Goal: Information Seeking & Learning: Understand process/instructions

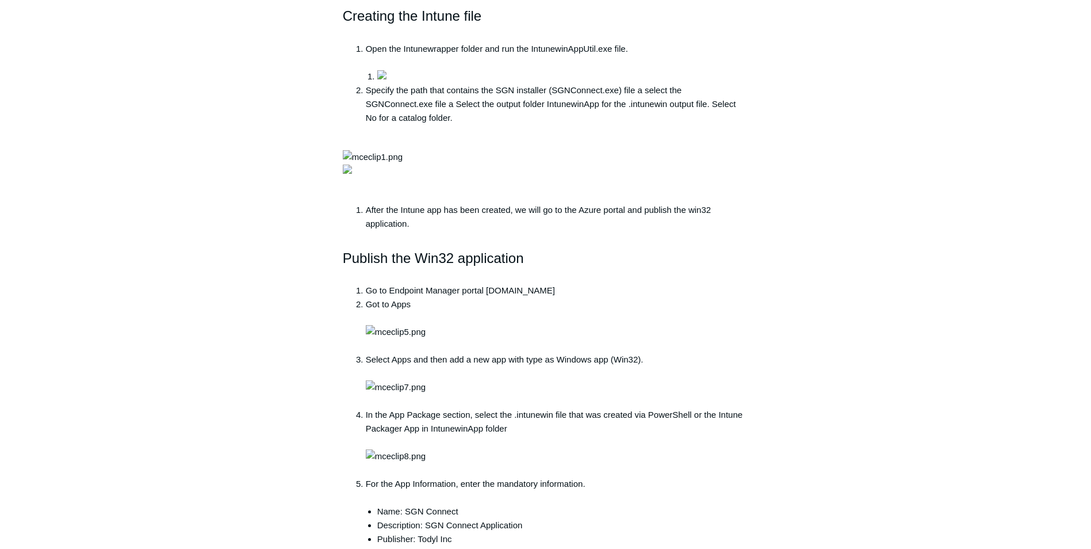
scroll to position [748, 0]
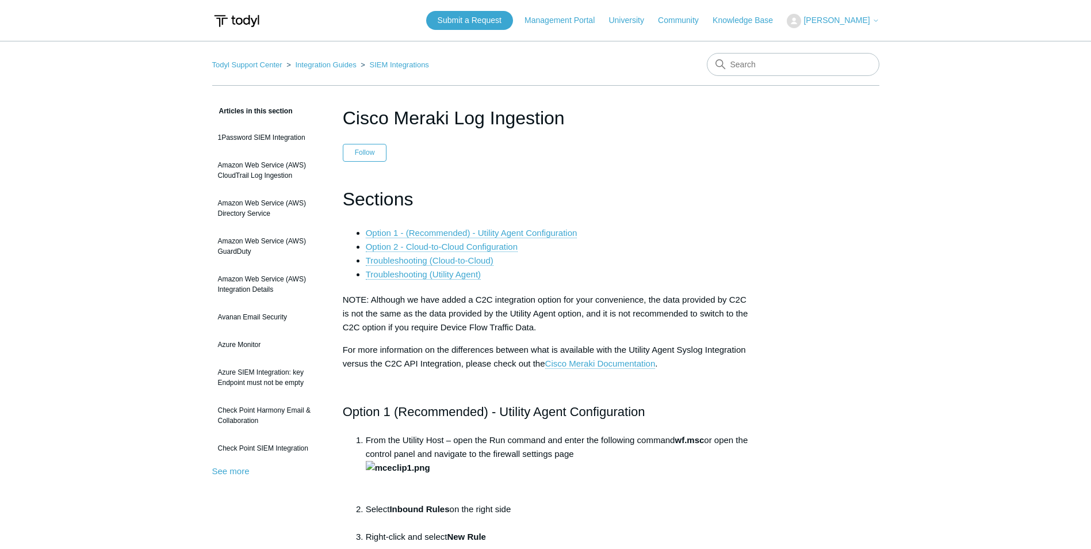
scroll to position [4832, 0]
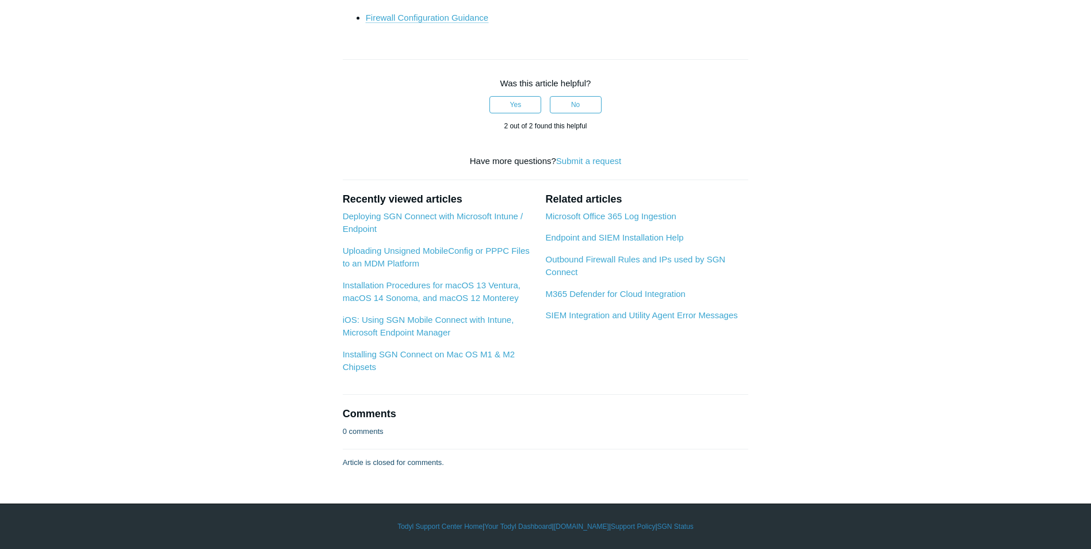
drag, startPoint x: 138, startPoint y: 190, endPoint x: 151, endPoint y: 194, distance: 13.5
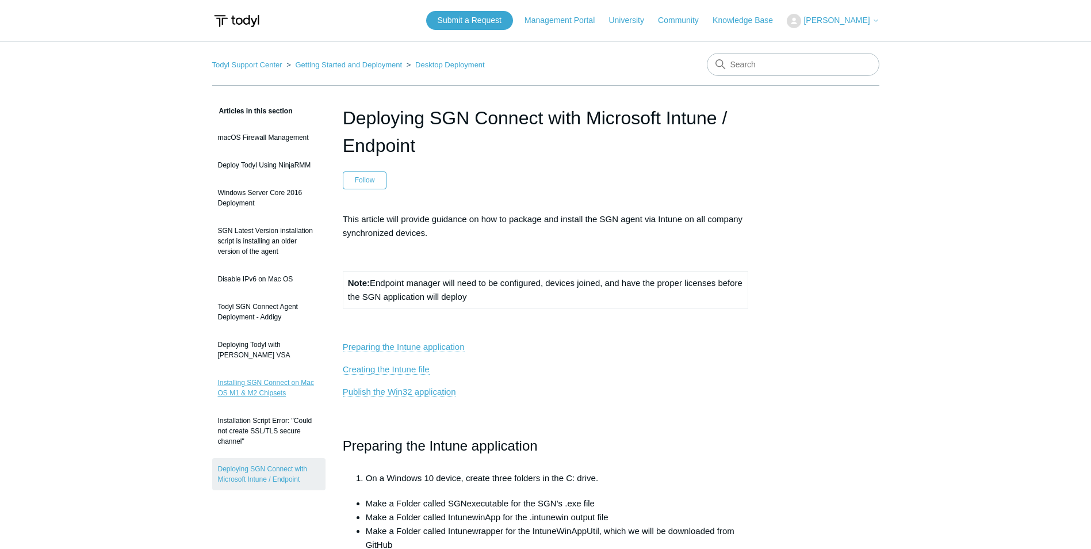
click at [241, 388] on link "Installing SGN Connect on Mac OS M1 & M2 Chipsets" at bounding box center [268, 388] width 113 height 32
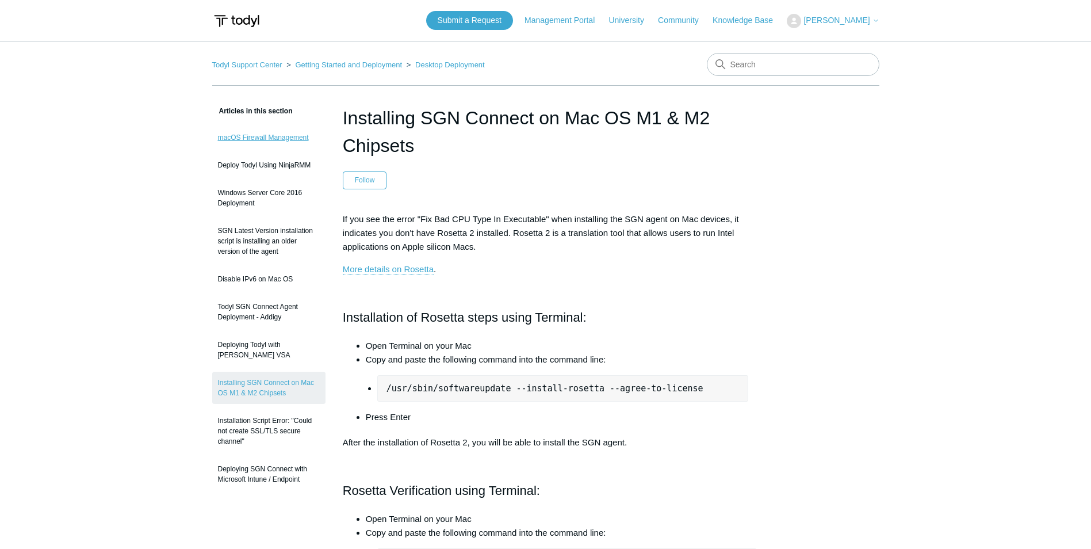
click at [276, 137] on link "macOS Firewall Management" at bounding box center [268, 138] width 113 height 22
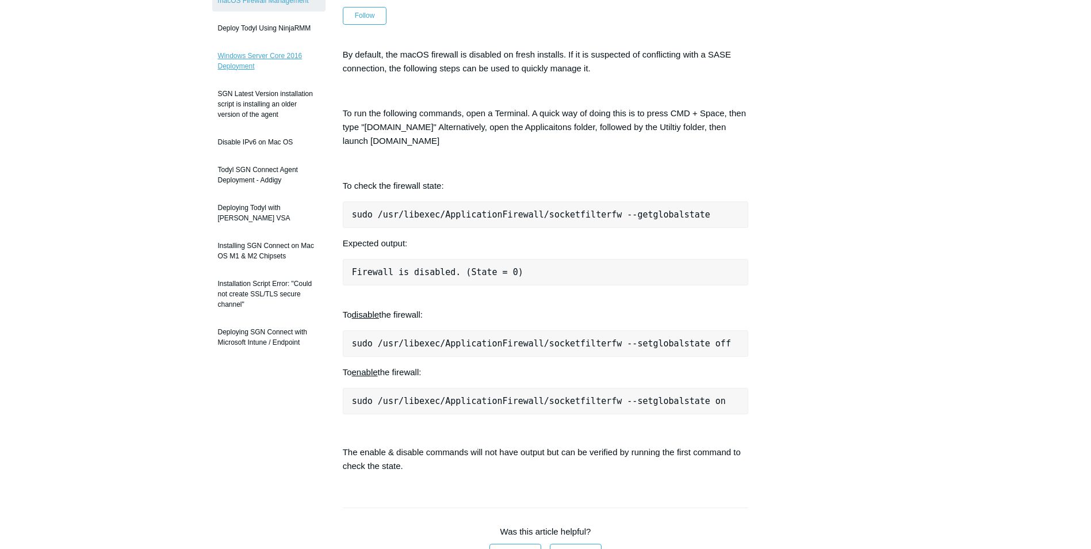
scroll to position [58, 0]
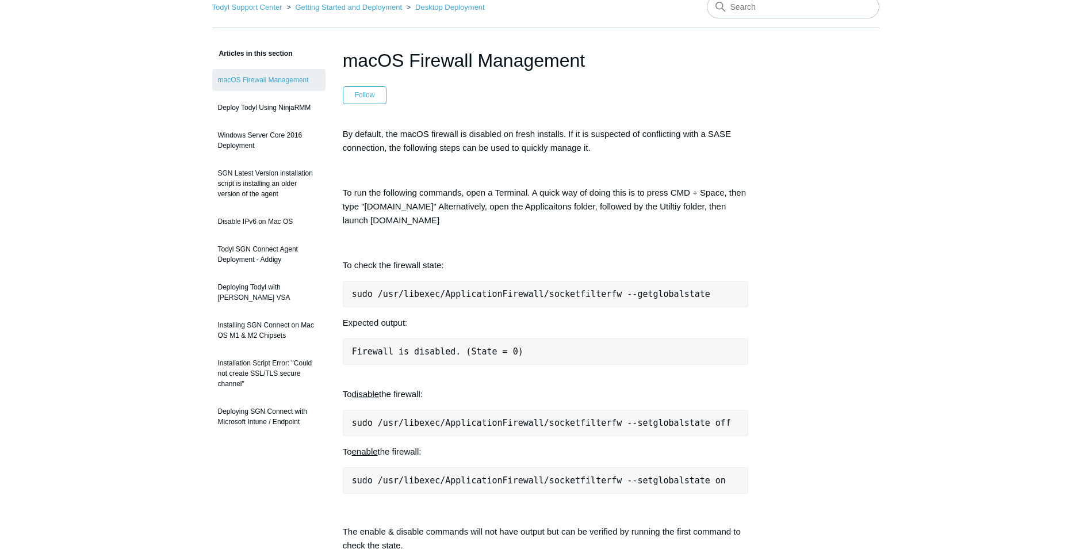
click at [268, 62] on div "Articles in this section macOS Firewall Management Deploy Todyl Using NinjaRMM …" at bounding box center [268, 243] width 113 height 392
click at [264, 53] on span "Articles in this section" at bounding box center [252, 53] width 81 height 8
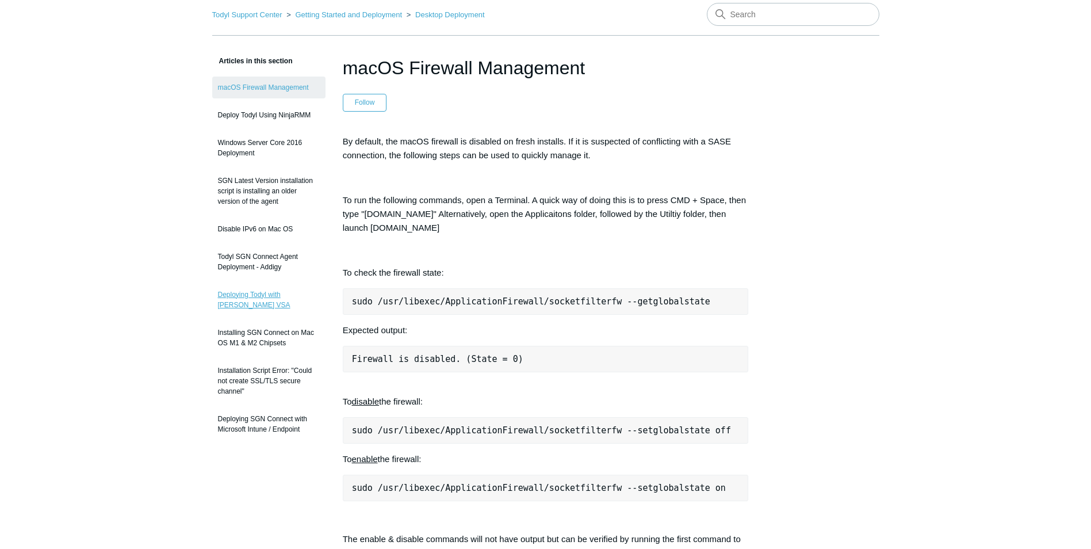
scroll to position [0, 0]
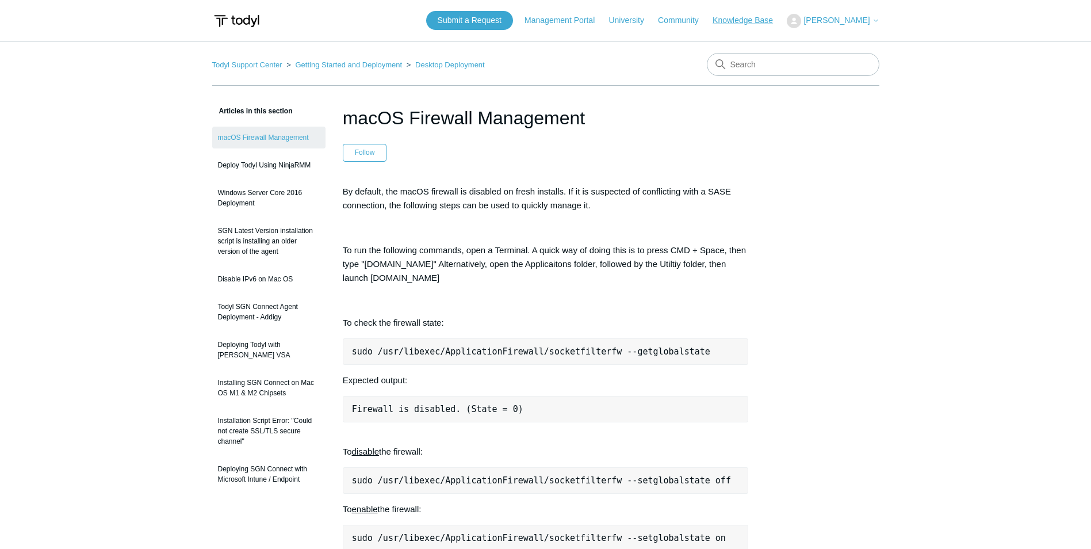
click at [756, 22] on link "Knowledge Base" at bounding box center [749, 20] width 72 height 12
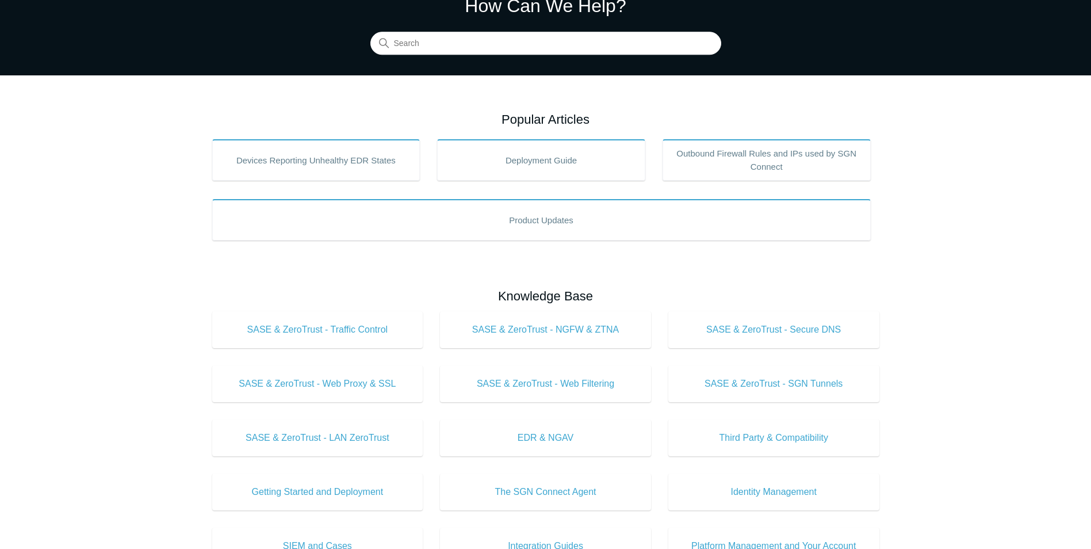
scroll to position [58, 0]
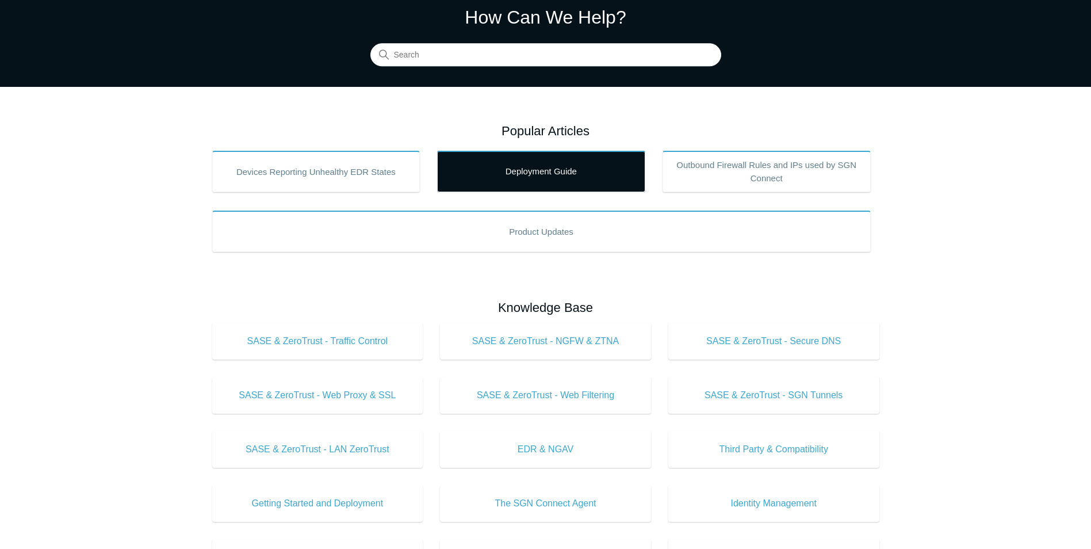
click at [512, 179] on link "Deployment Guide" at bounding box center [541, 171] width 208 height 41
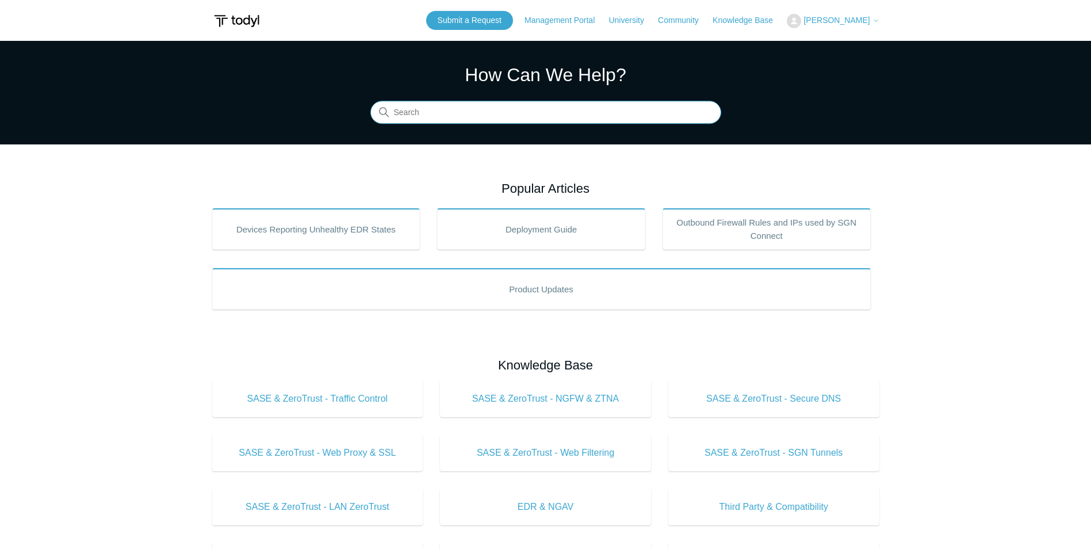
click at [613, 105] on input "Search" at bounding box center [545, 112] width 351 height 23
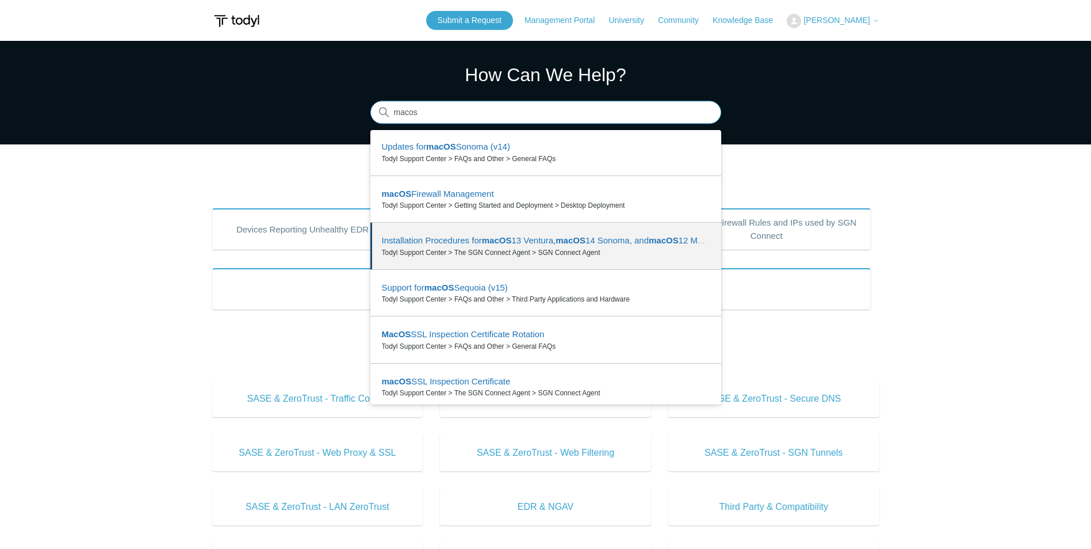
scroll to position [37, 0]
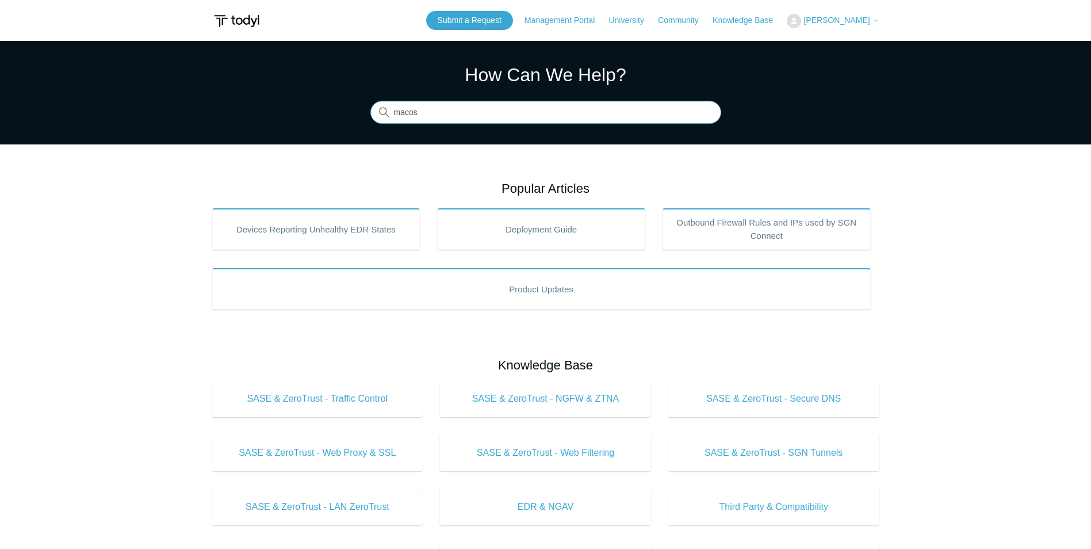
type input "macos"
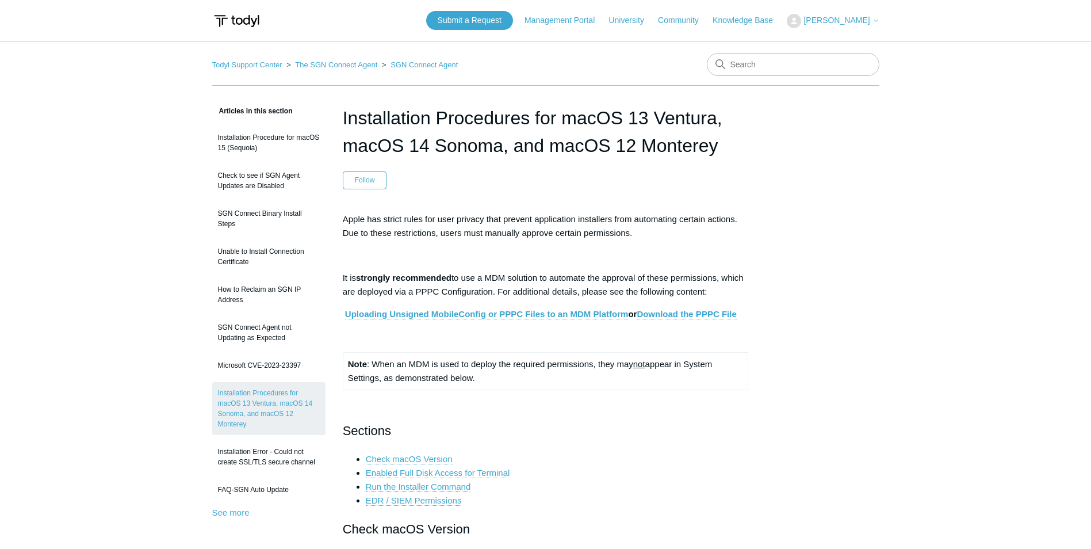
click at [439, 272] on p "It is strongly recommended to use a MDM solution to automate the approval of th…" at bounding box center [546, 285] width 406 height 28
click at [611, 315] on link "Uploading Unsigned MobileConfig or PPPC Files to an MDM Platform" at bounding box center [487, 314] width 284 height 10
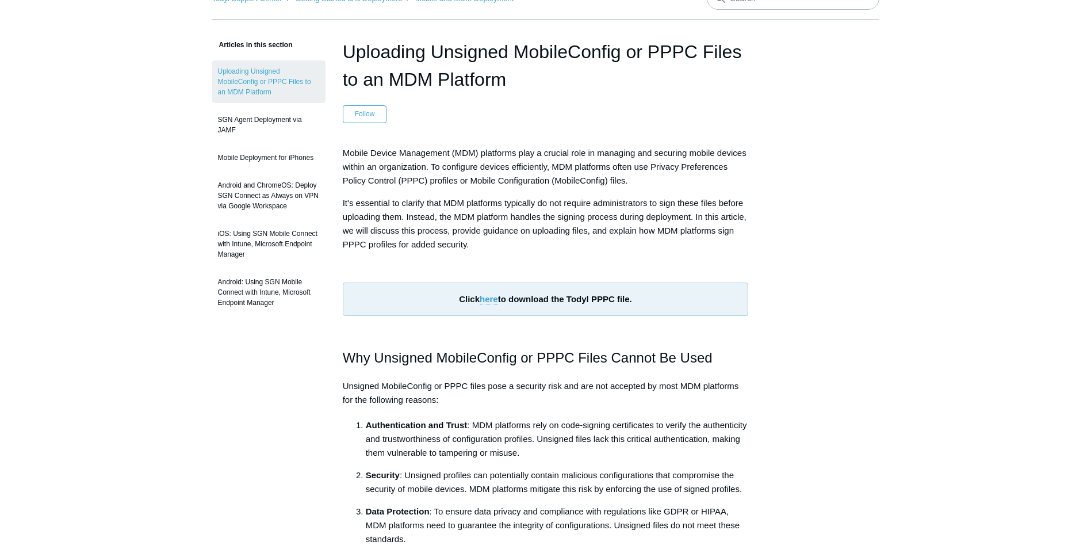
scroll to position [58, 0]
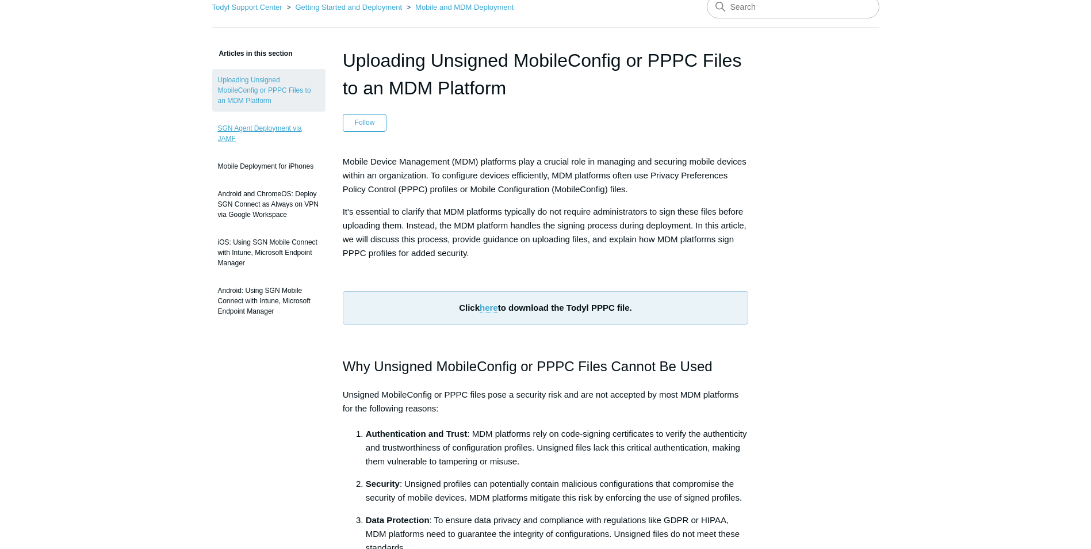
click at [279, 129] on link "SGN Agent Deployment via JAMF" at bounding box center [268, 133] width 113 height 32
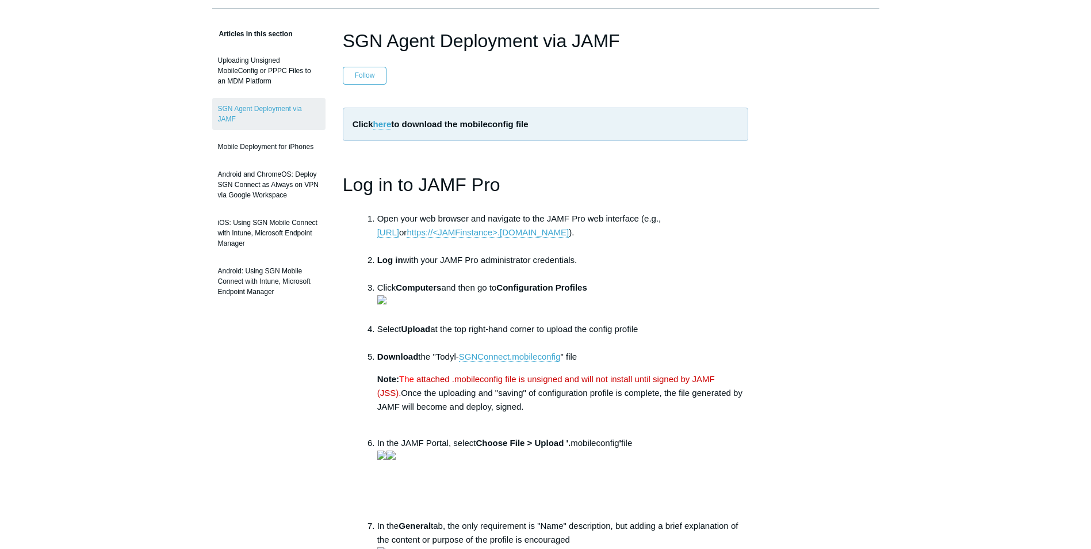
scroll to position [58, 0]
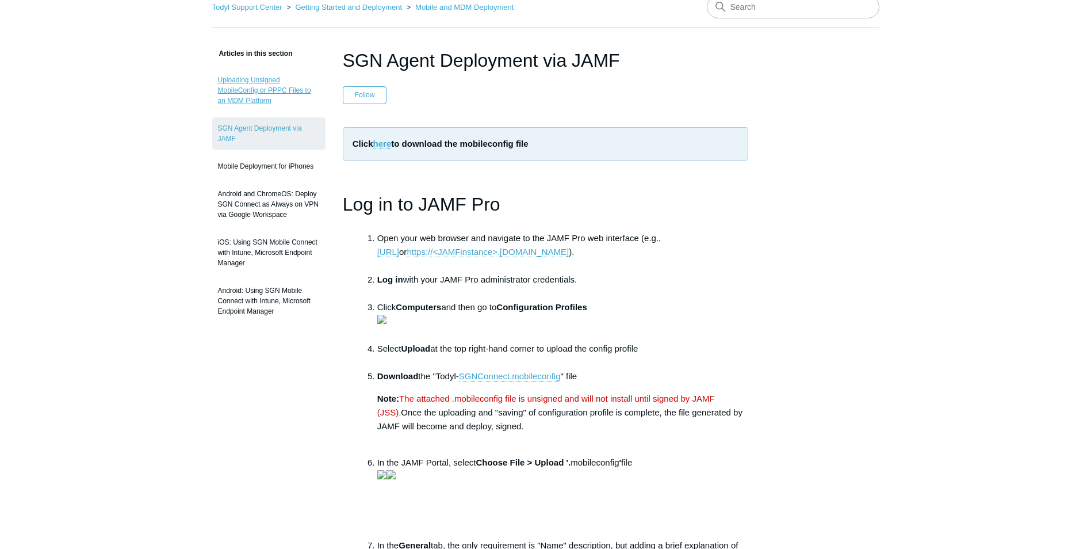
click at [276, 94] on link "Uploading Unsigned MobileConfig or PPPC Files to an MDM Platform" at bounding box center [268, 90] width 113 height 43
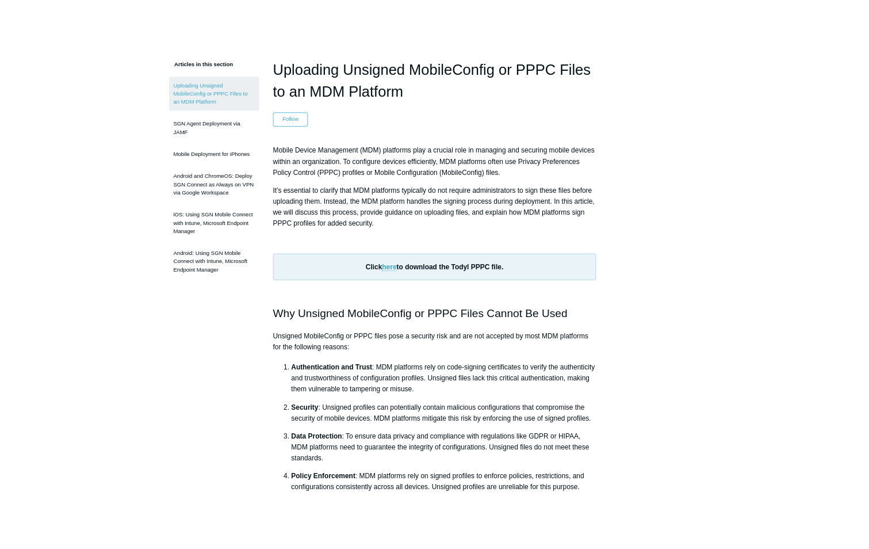
scroll to position [115, 0]
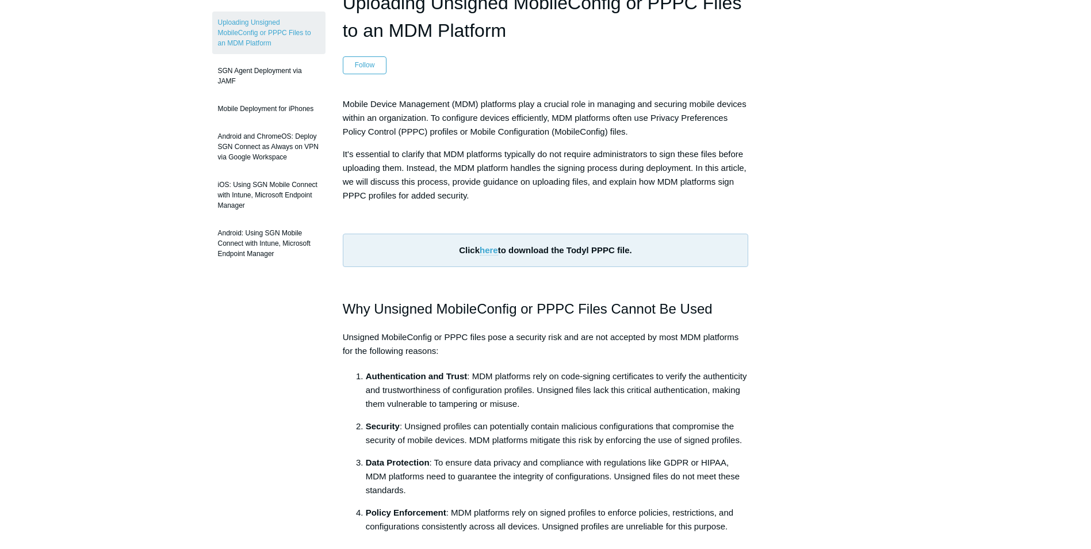
click at [491, 249] on link "here" at bounding box center [489, 250] width 18 height 10
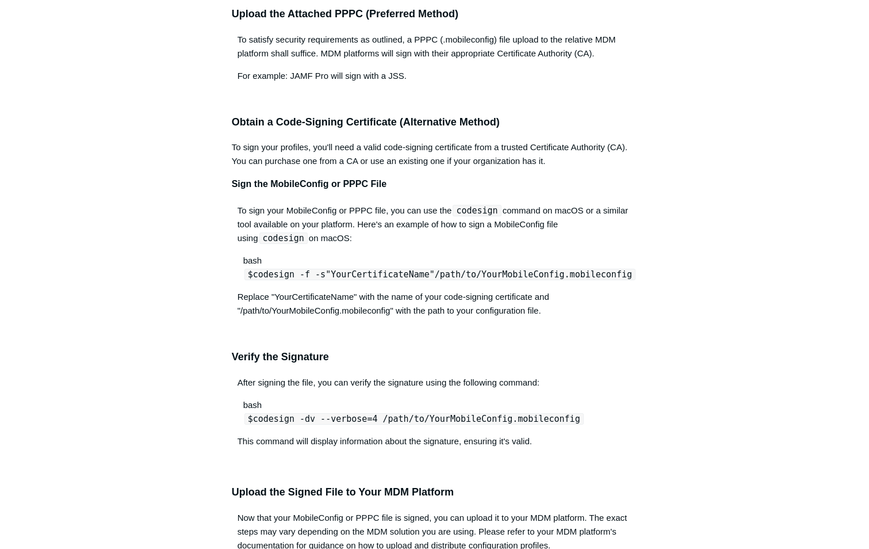
scroll to position [748, 0]
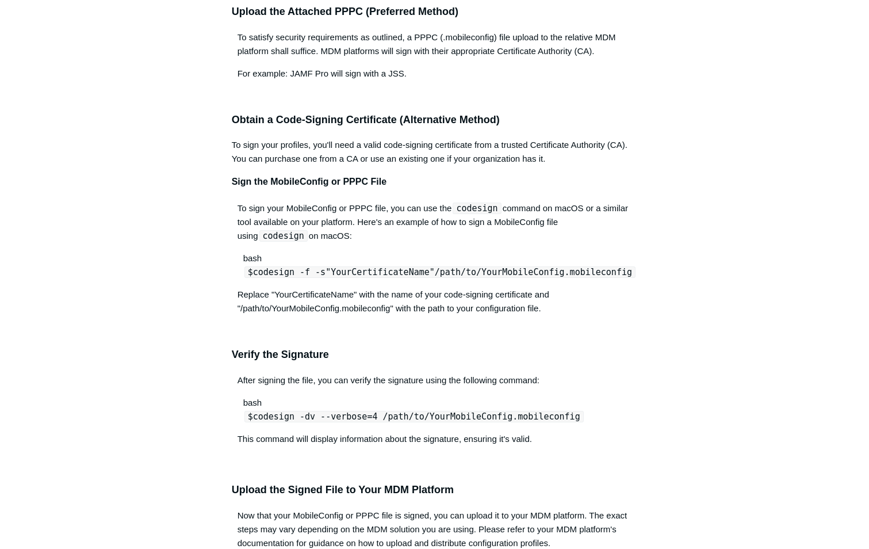
click at [308, 230] on code "codesign" at bounding box center [283, 236] width 48 height 12
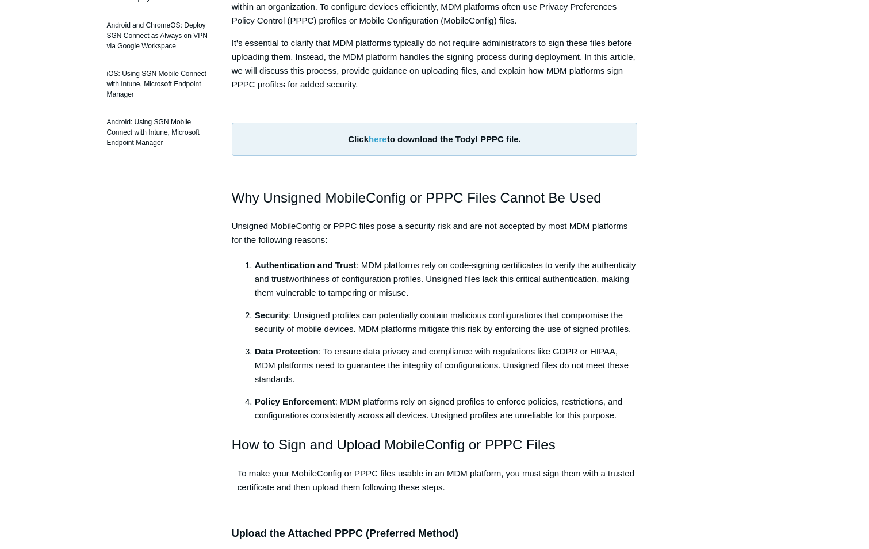
scroll to position [0, 0]
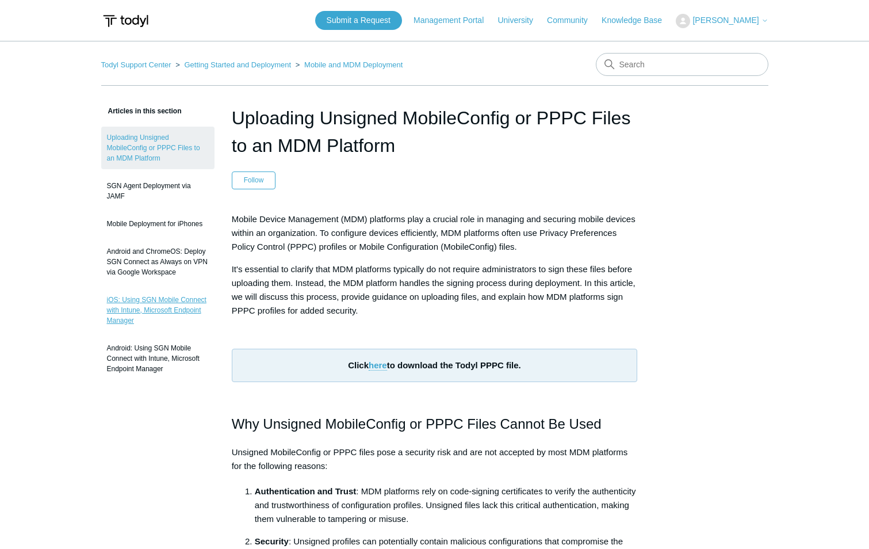
click at [162, 297] on link "iOS: Using SGN Mobile Connect with Intune, Microsoft Endpoint Manager" at bounding box center [157, 310] width 113 height 43
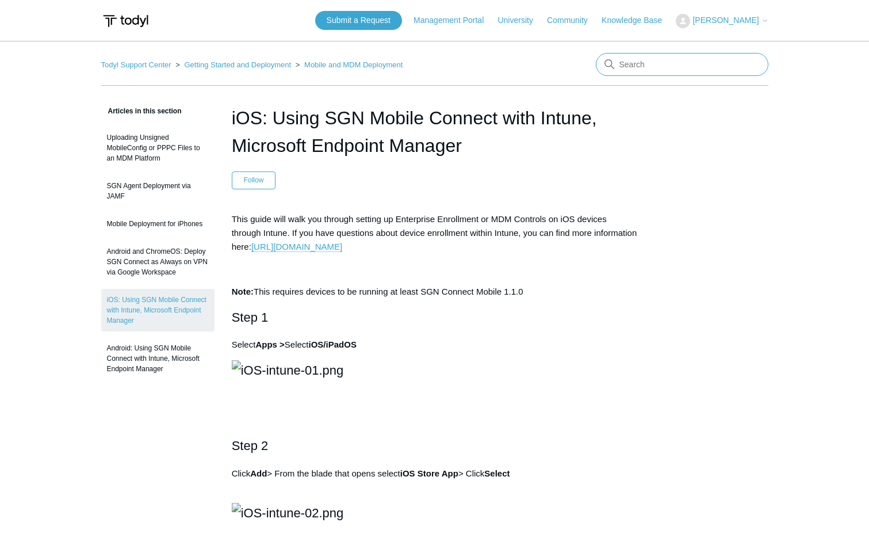
click at [671, 65] on input "Search" at bounding box center [682, 64] width 173 height 23
type input "macos"
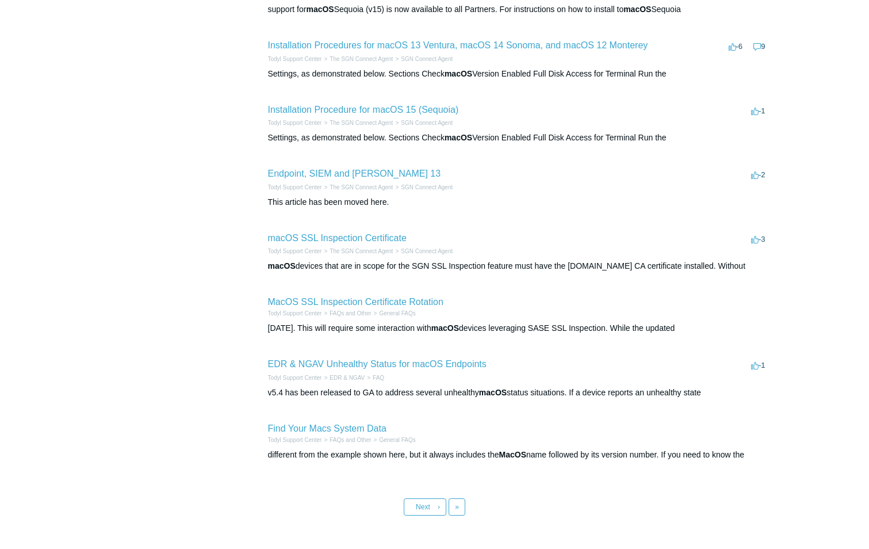
scroll to position [337, 0]
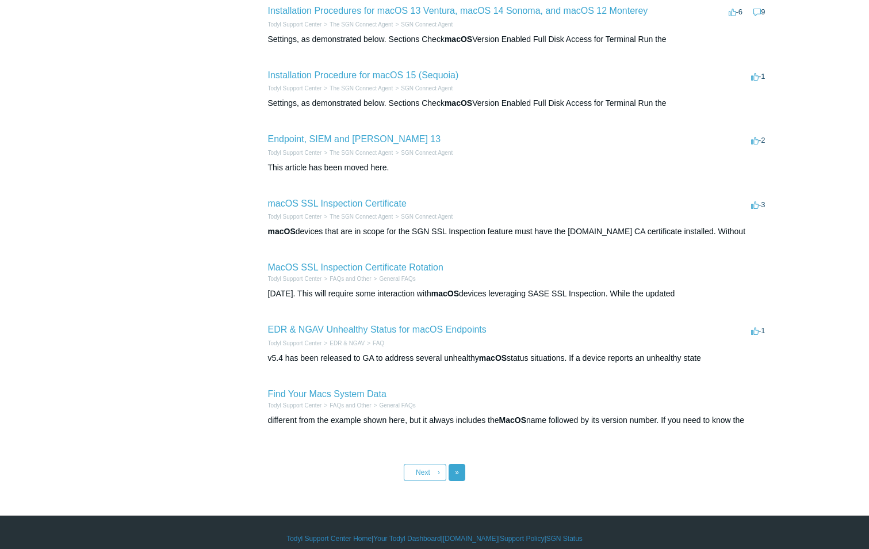
click at [460, 464] on link "Last »" at bounding box center [457, 472] width 17 height 17
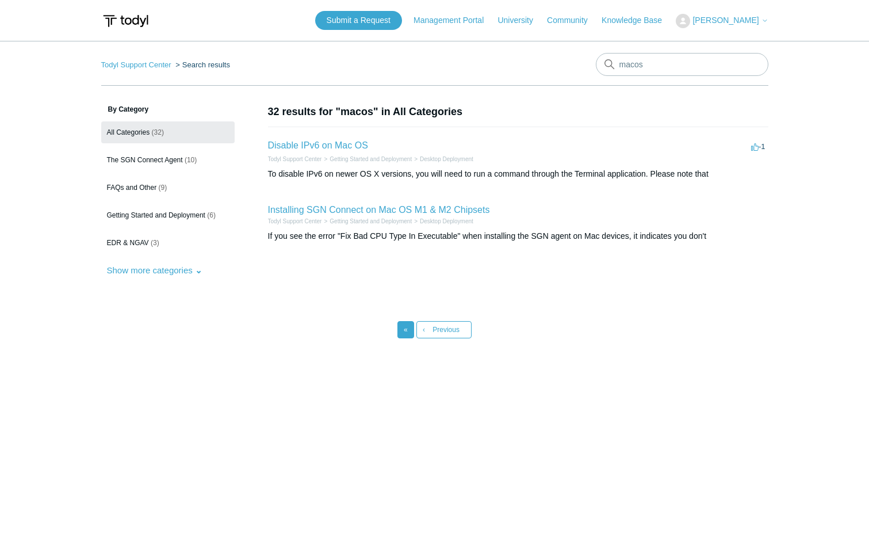
click at [410, 331] on link "« First" at bounding box center [405, 329] width 17 height 17
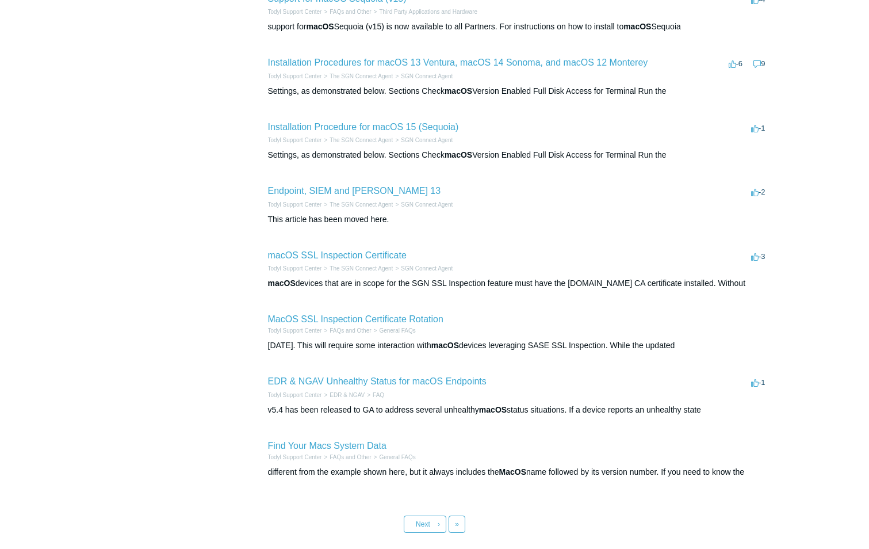
scroll to position [337, 0]
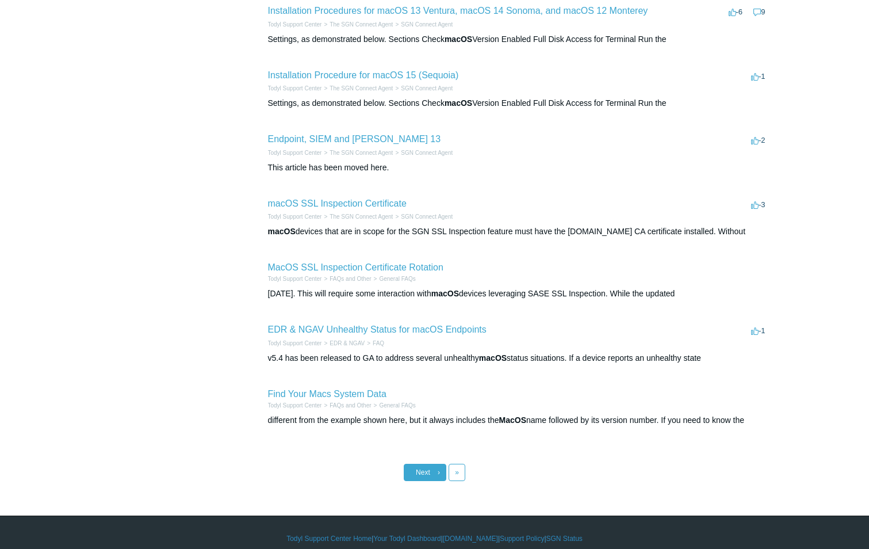
click at [434, 465] on link "Next ›" at bounding box center [425, 472] width 43 height 17
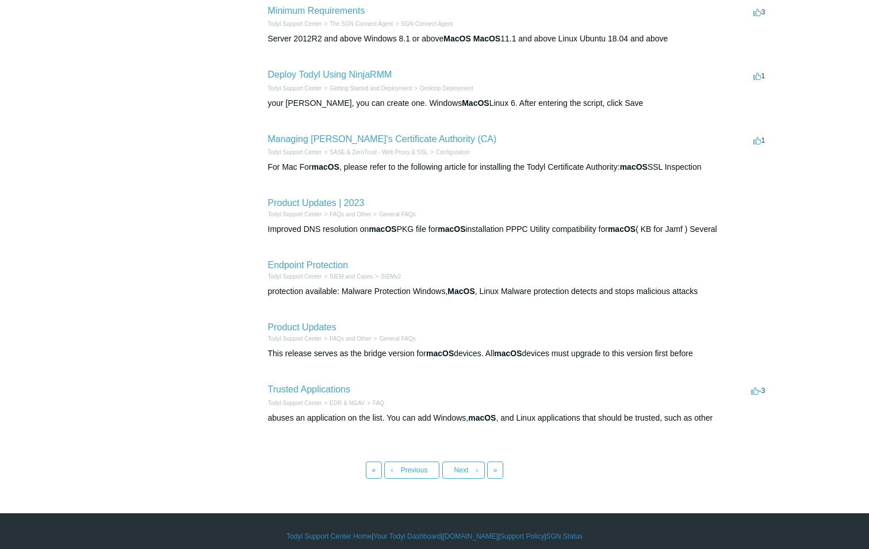
scroll to position [337, 0]
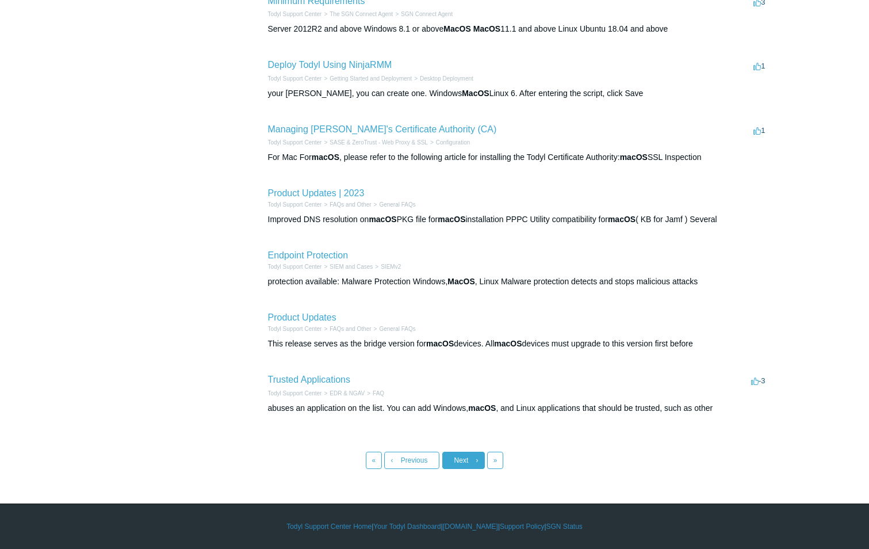
click at [451, 456] on link "Next ›" at bounding box center [463, 460] width 43 height 17
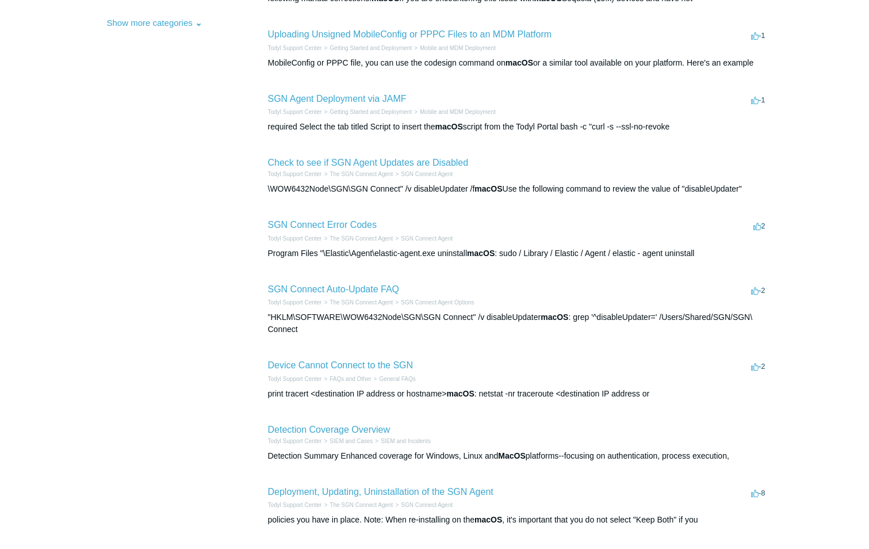
scroll to position [288, 0]
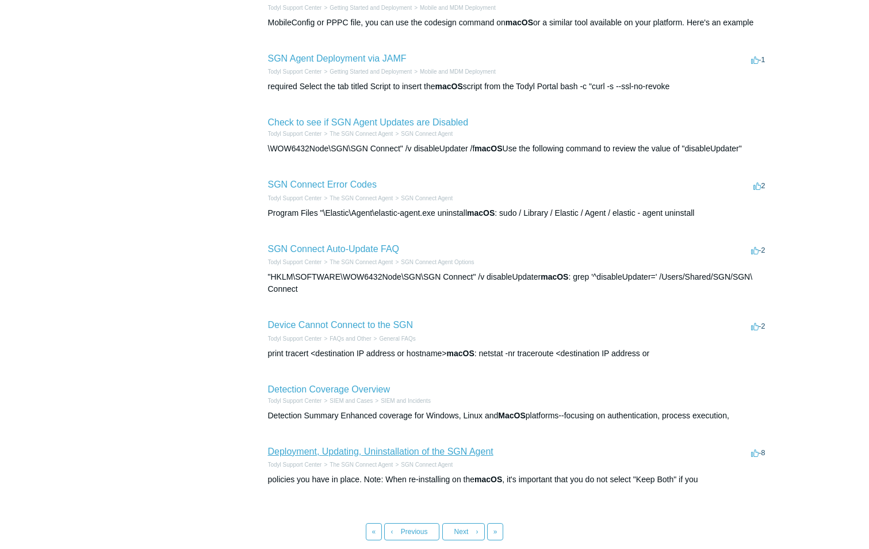
click at [440, 451] on link "Deployment, Updating, Uninstallation of the SGN Agent" at bounding box center [380, 451] width 225 height 10
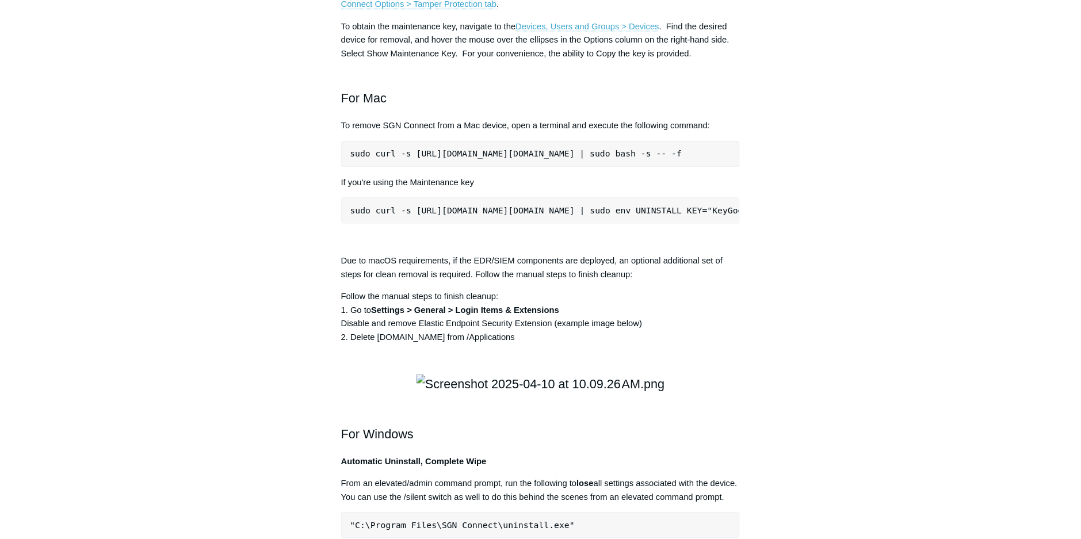
scroll to position [1496, 0]
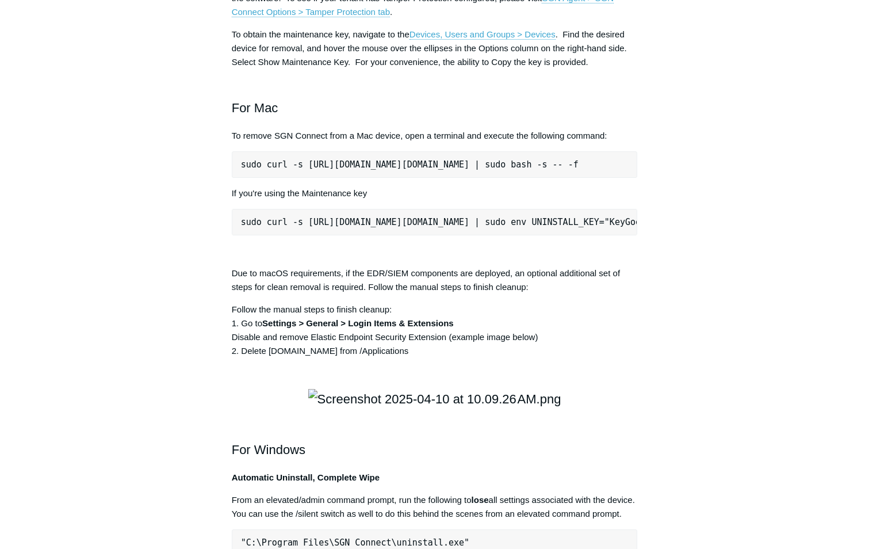
click at [21, 92] on main "Todyl Support Center The SGN Connect Agent SGN Connect Agent Articles in this s…" at bounding box center [434, 206] width 869 height 3322
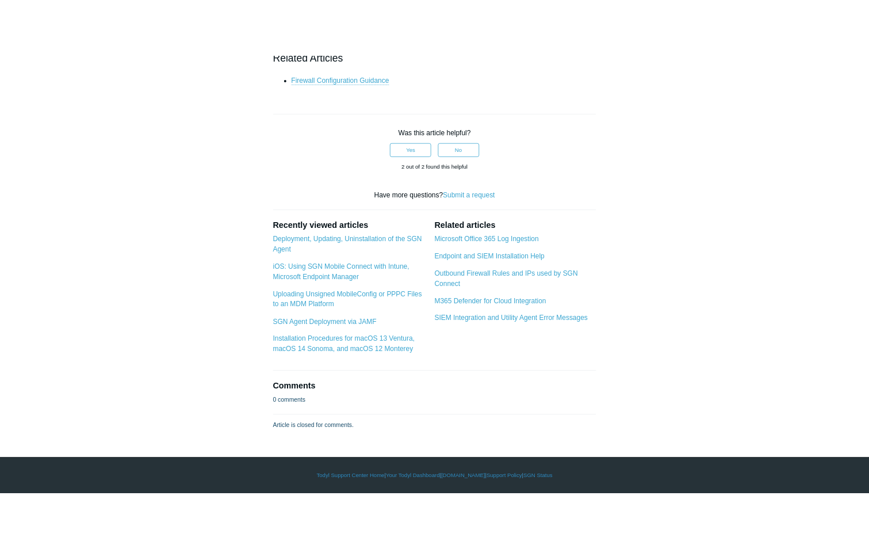
scroll to position [4775, 0]
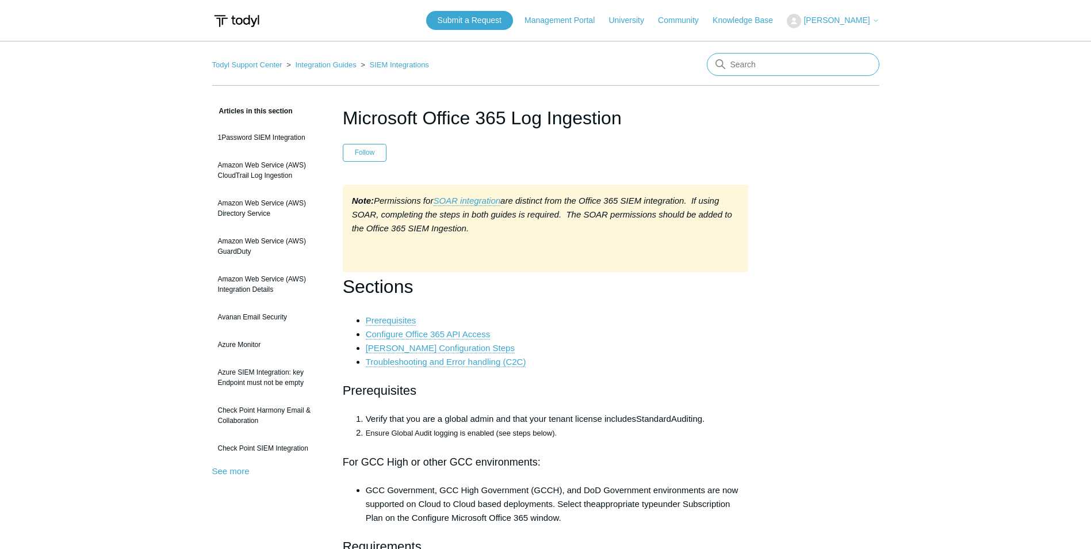
click at [773, 74] on input "Search" at bounding box center [793, 64] width 173 height 23
type input "macos"
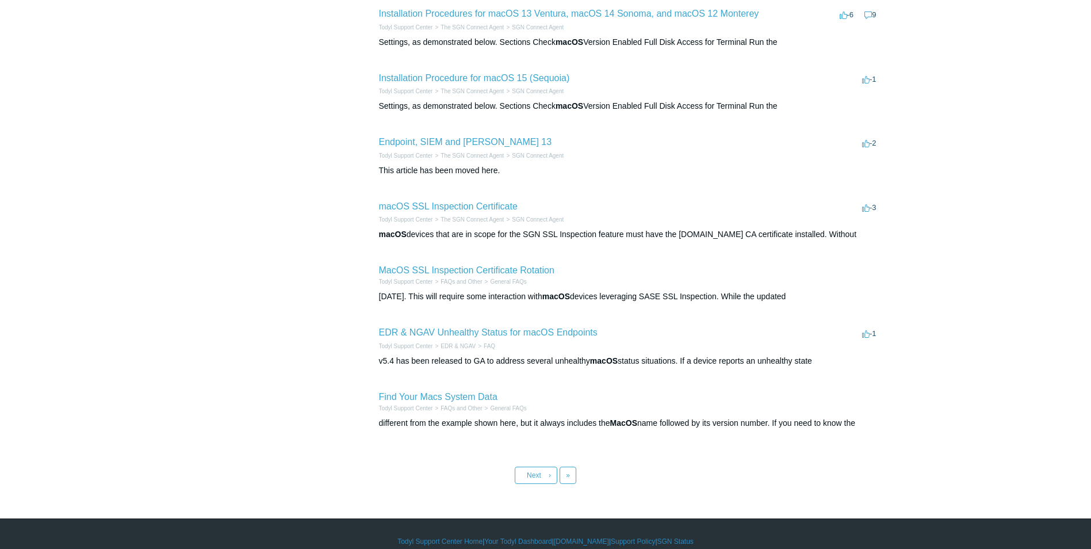
scroll to position [337, 0]
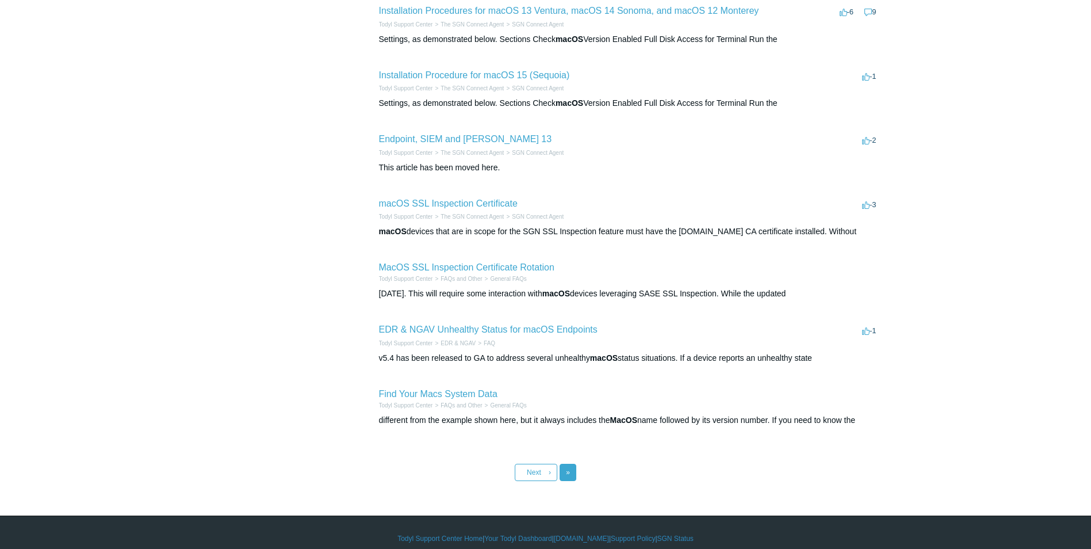
click at [563, 465] on link "Last »" at bounding box center [568, 472] width 17 height 17
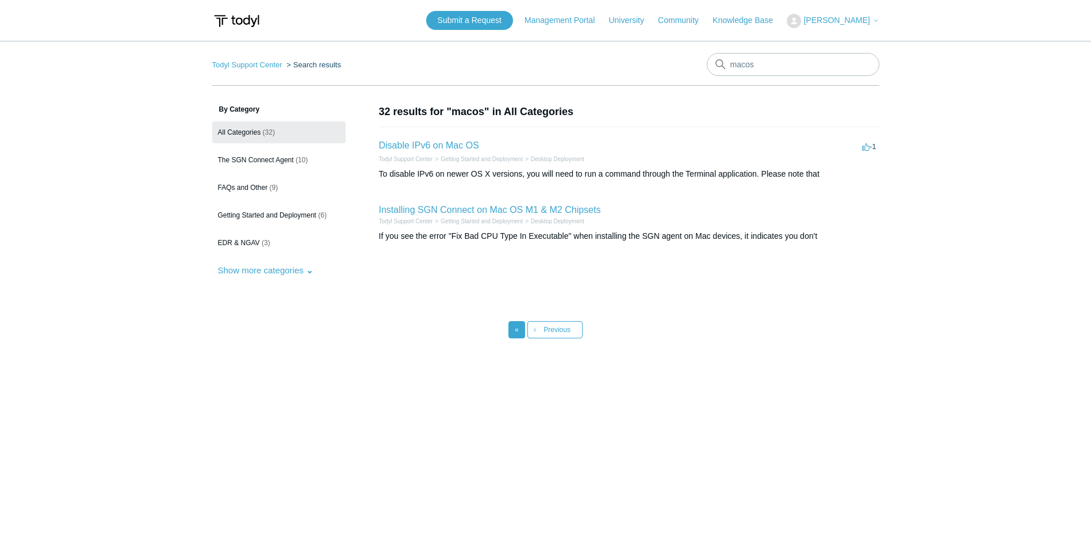
click at [514, 328] on link "« First" at bounding box center [517, 329] width 17 height 17
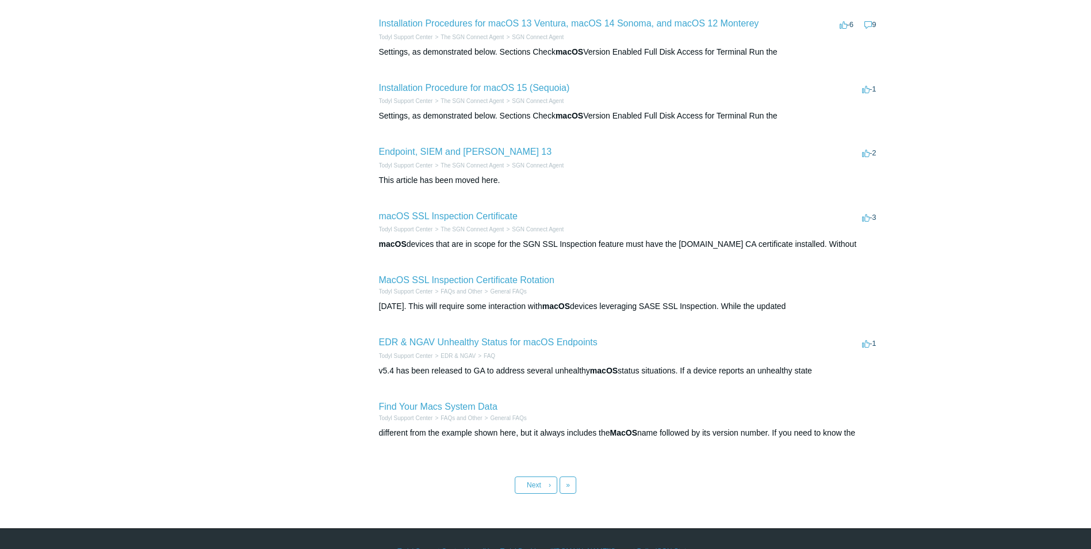
scroll to position [337, 0]
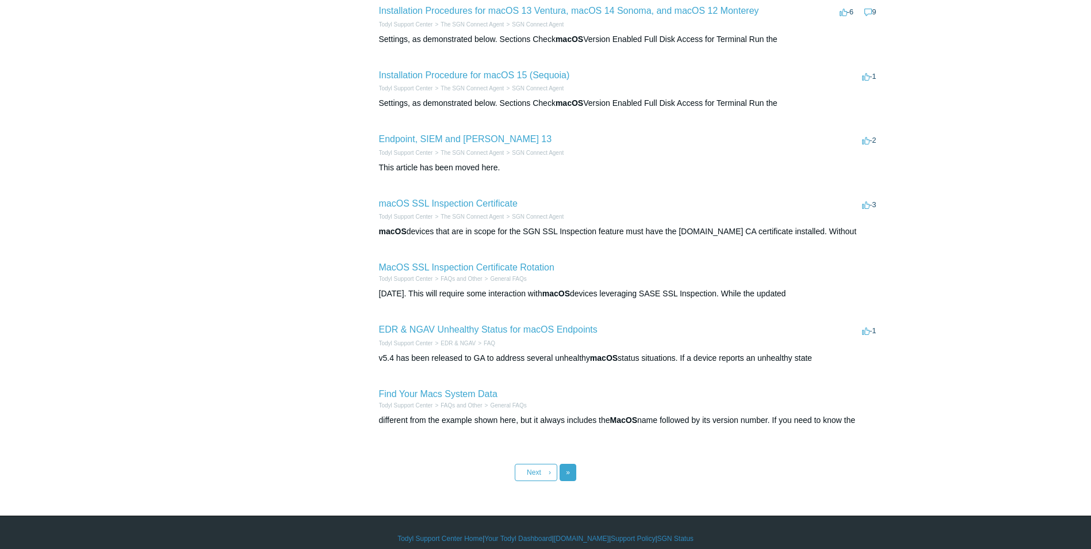
click at [563, 464] on link "Last »" at bounding box center [568, 472] width 17 height 17
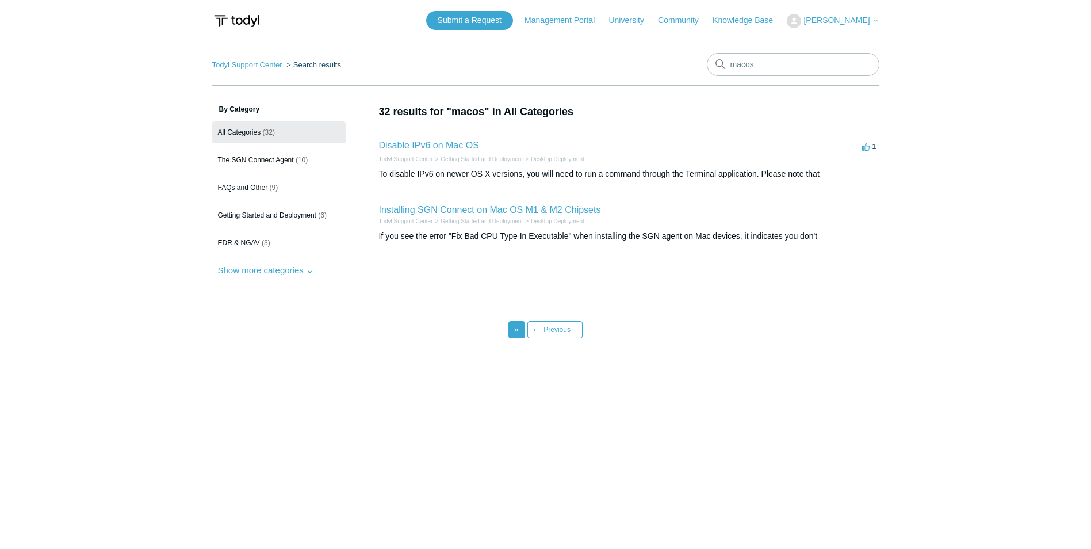
click at [514, 327] on link "« First" at bounding box center [517, 329] width 17 height 17
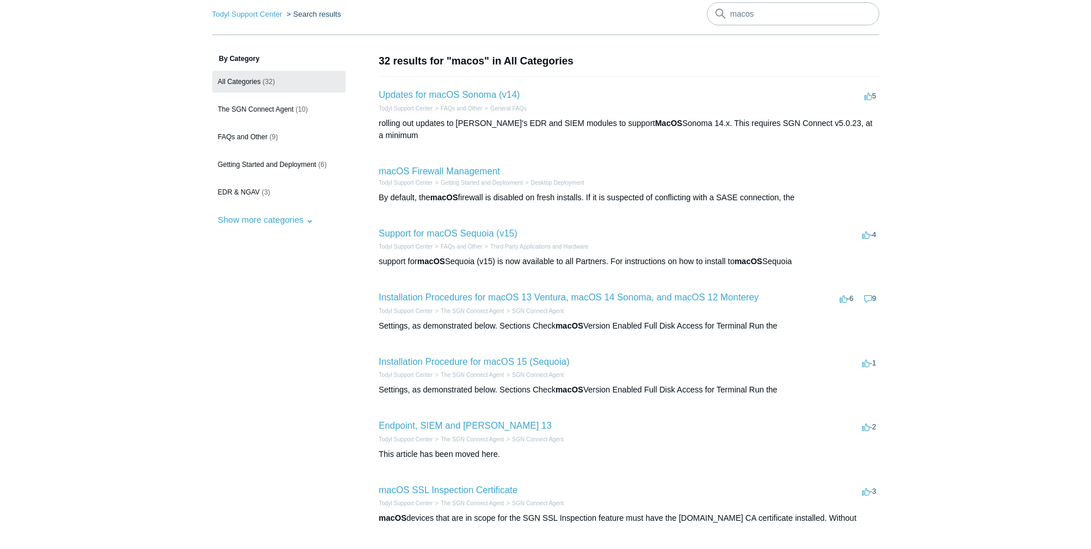
scroll to position [58, 0]
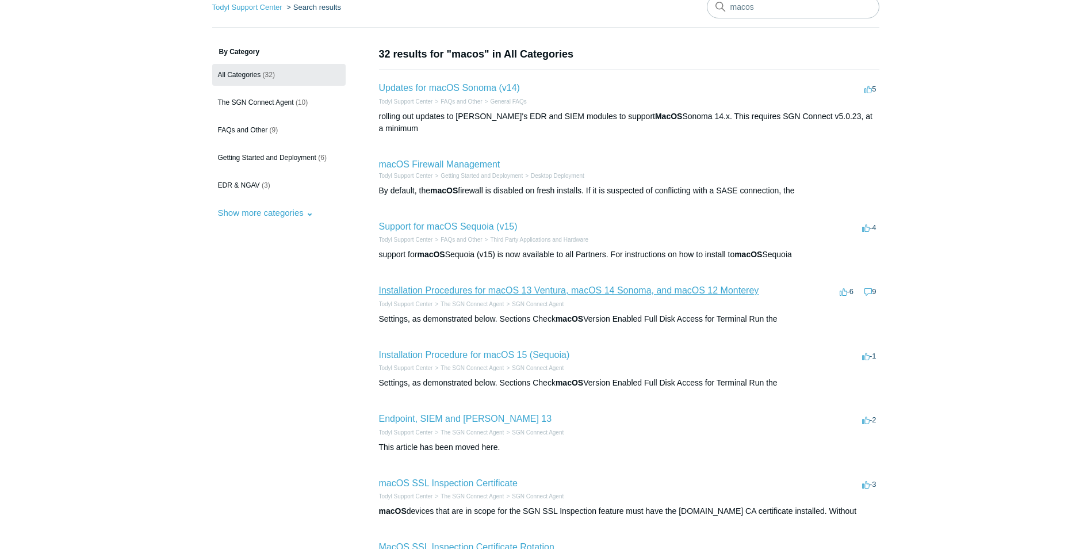
click at [536, 285] on link "Installation Procedures for macOS 13 Ventura, macOS 14 Sonoma, and macOS 12 Mon…" at bounding box center [569, 290] width 380 height 10
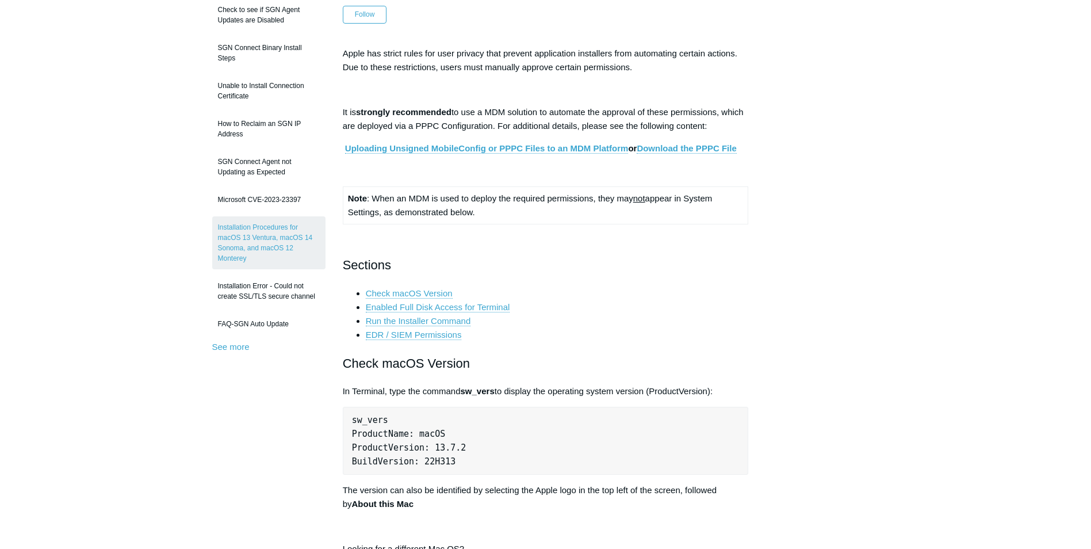
scroll to position [115, 0]
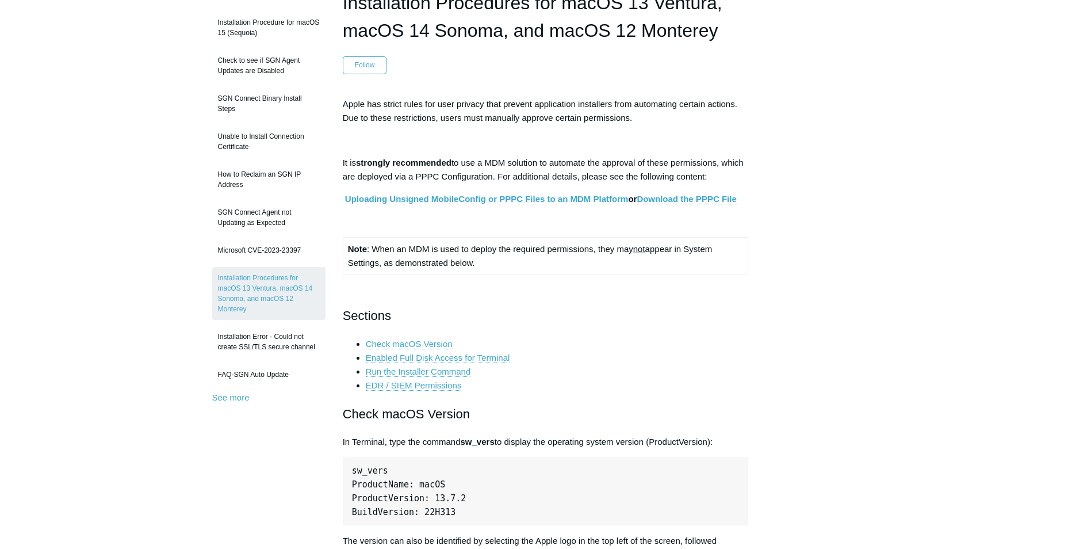
click at [502, 200] on link "Uploading Unsigned MobileConfig or PPPC Files to an MDM Platform" at bounding box center [487, 199] width 284 height 10
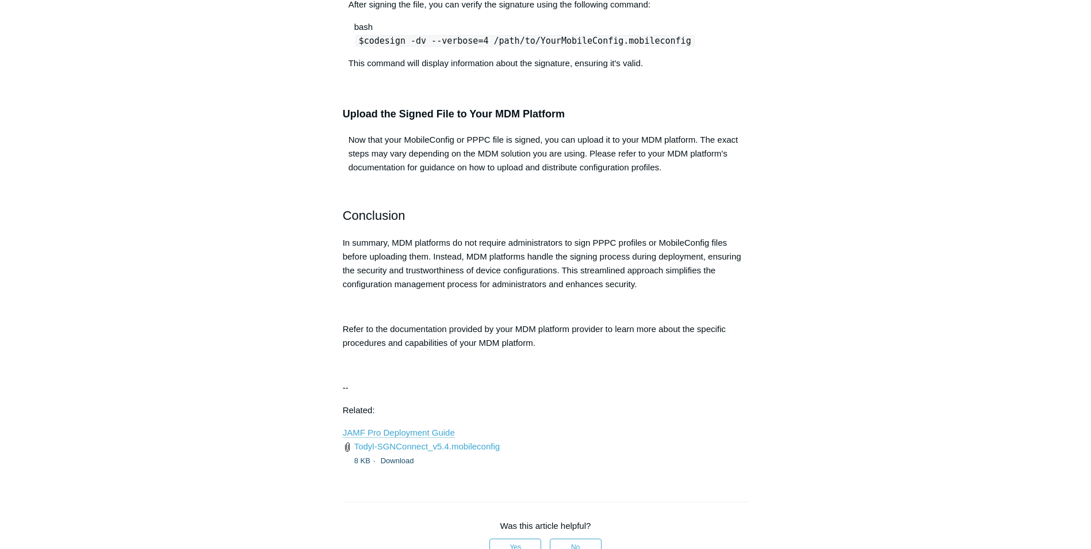
scroll to position [1151, 0]
